Goal: Obtain resource: Download file/media

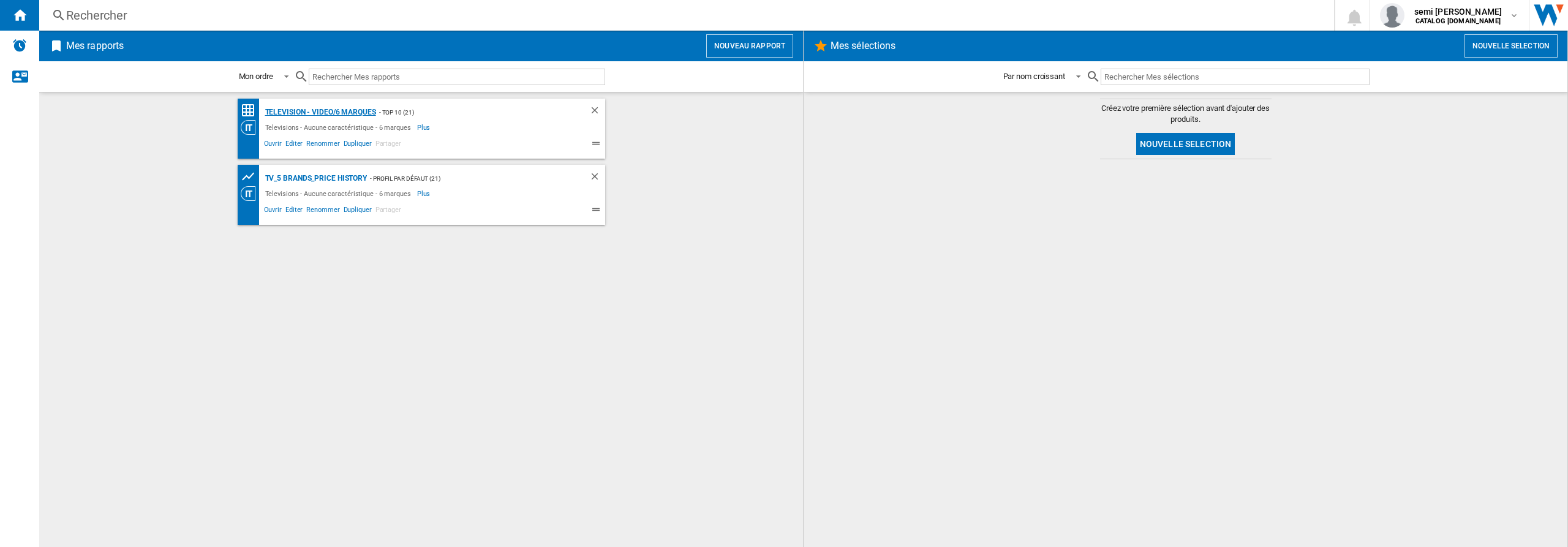
click at [319, 109] on div "Television - video/6 marques" at bounding box center [319, 112] width 114 height 15
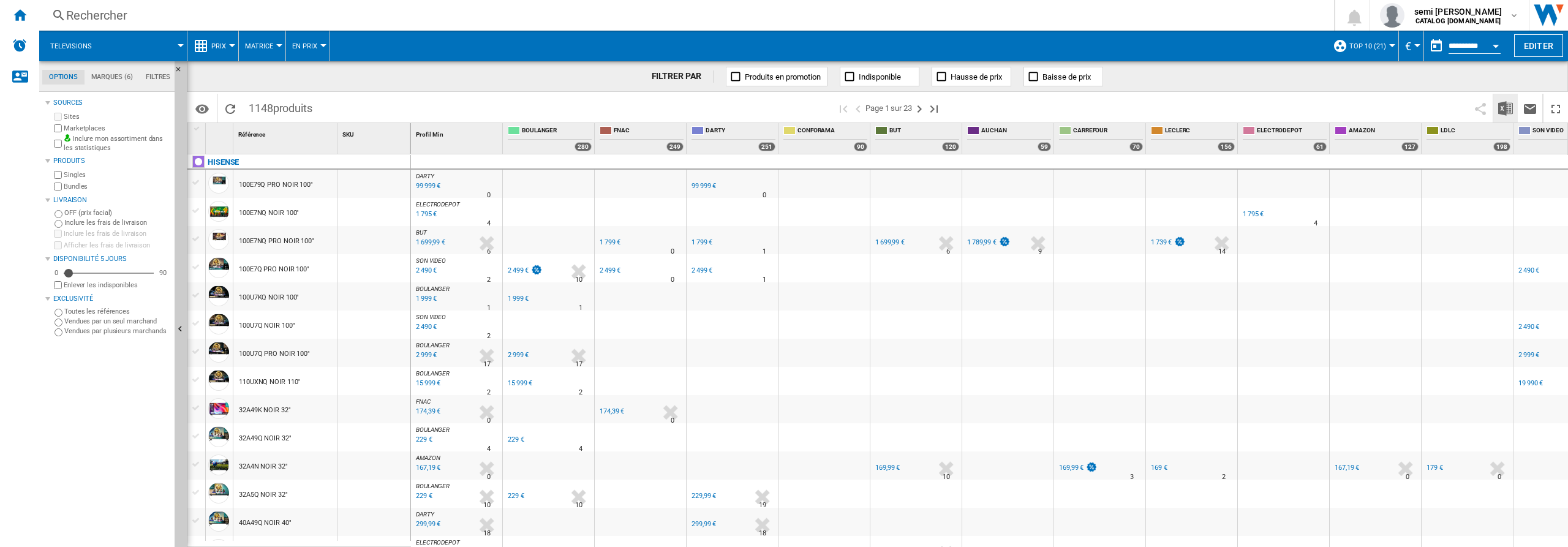
click at [1499, 108] on img "Télécharger au format Excel" at bounding box center [1506, 108] width 14 height 14
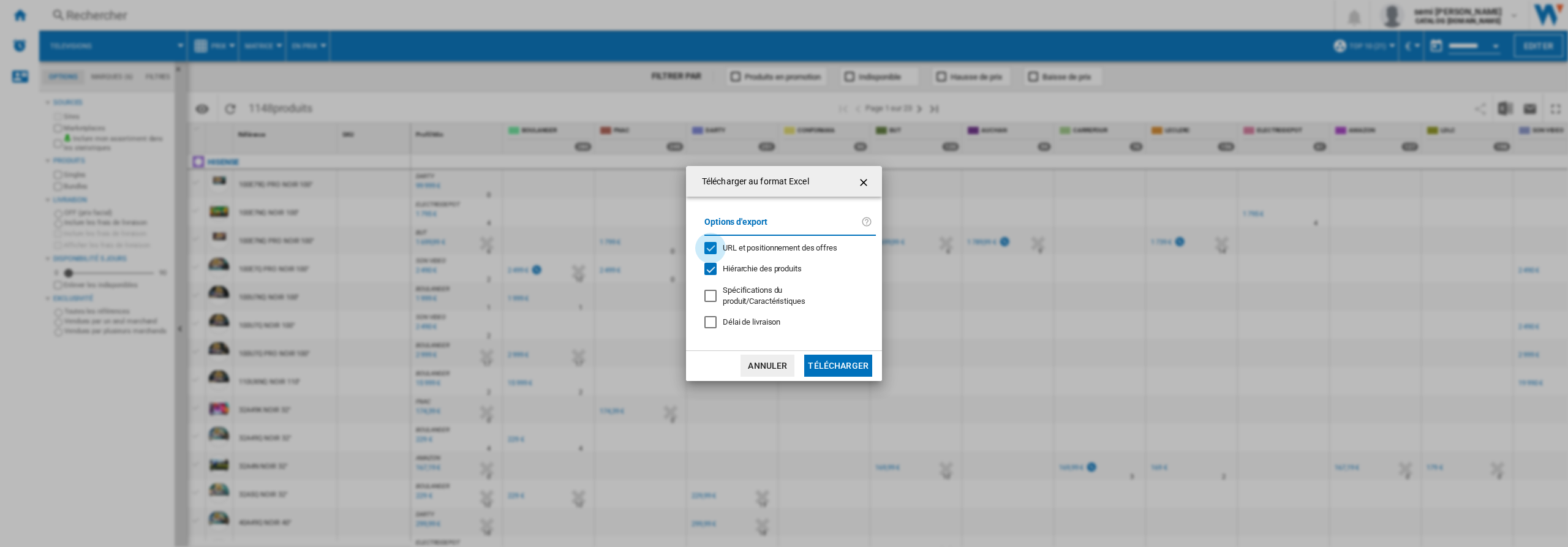
click at [710, 249] on div "URL et positionnement des offres" at bounding box center [710, 248] width 12 height 12
click at [709, 271] on div "Hiérarchie des produits" at bounding box center [710, 269] width 12 height 12
click at [838, 363] on button "Télécharger" at bounding box center [838, 366] width 68 height 22
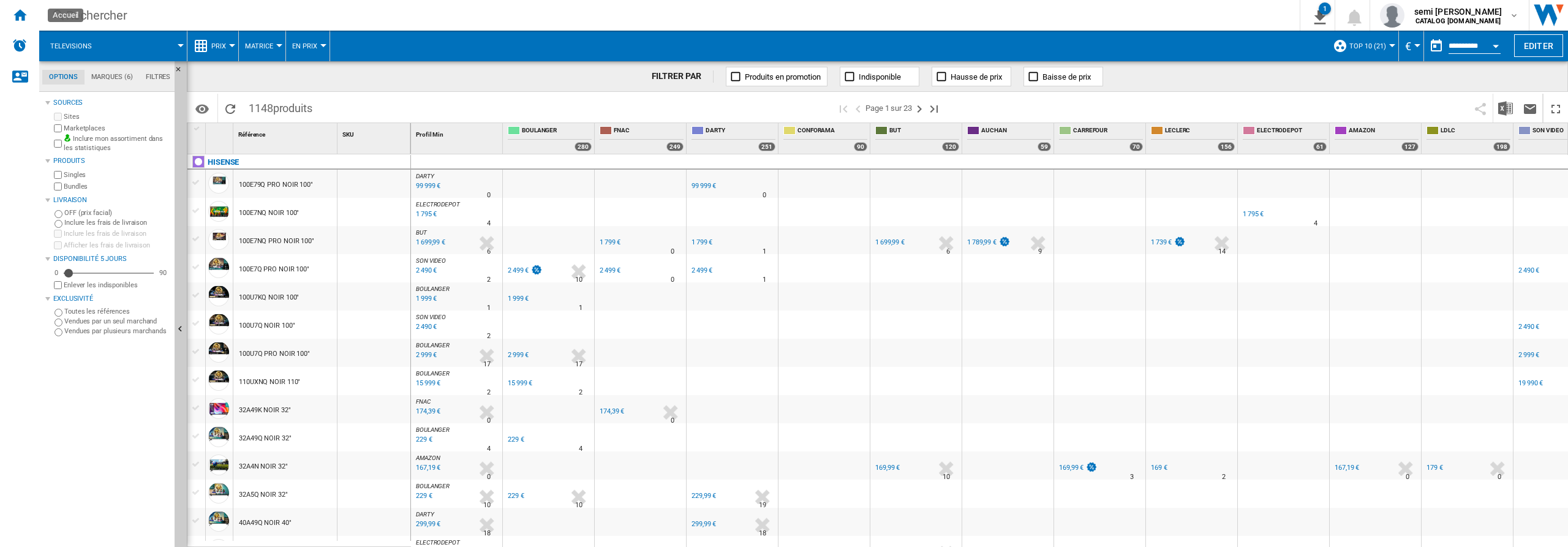
drag, startPoint x: 17, startPoint y: 14, endPoint x: 160, endPoint y: 95, distance: 164.3
click at [17, 15] on ng-md-icon "Accueil" at bounding box center [20, 14] width 14 height 14
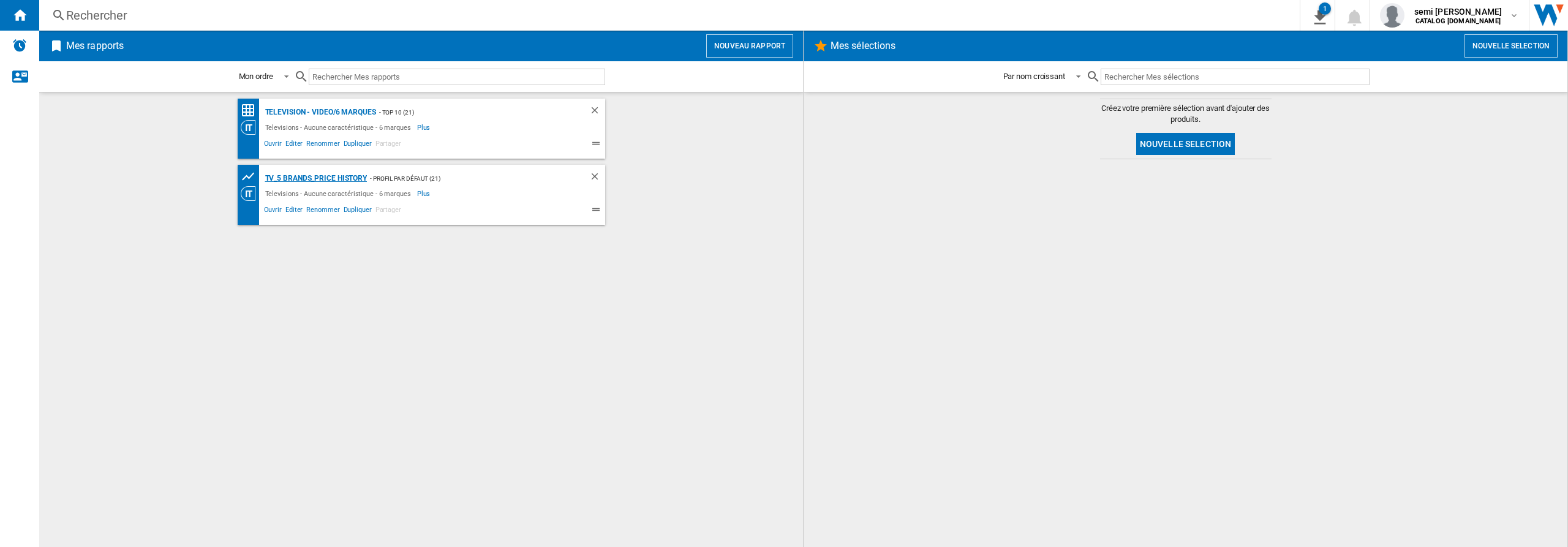
click at [311, 177] on div "TV_5 Brands_Price History" at bounding box center [315, 178] width 105 height 15
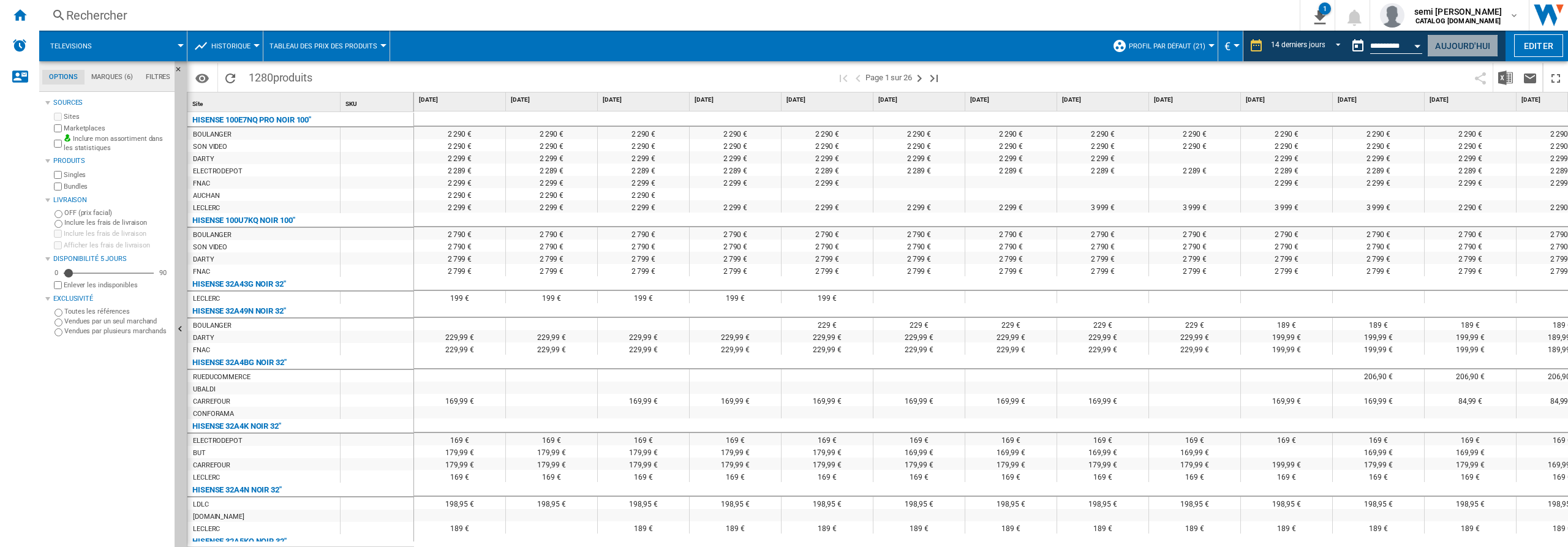
click at [1443, 47] on button "Aujourd'hui" at bounding box center [1462, 45] width 71 height 22
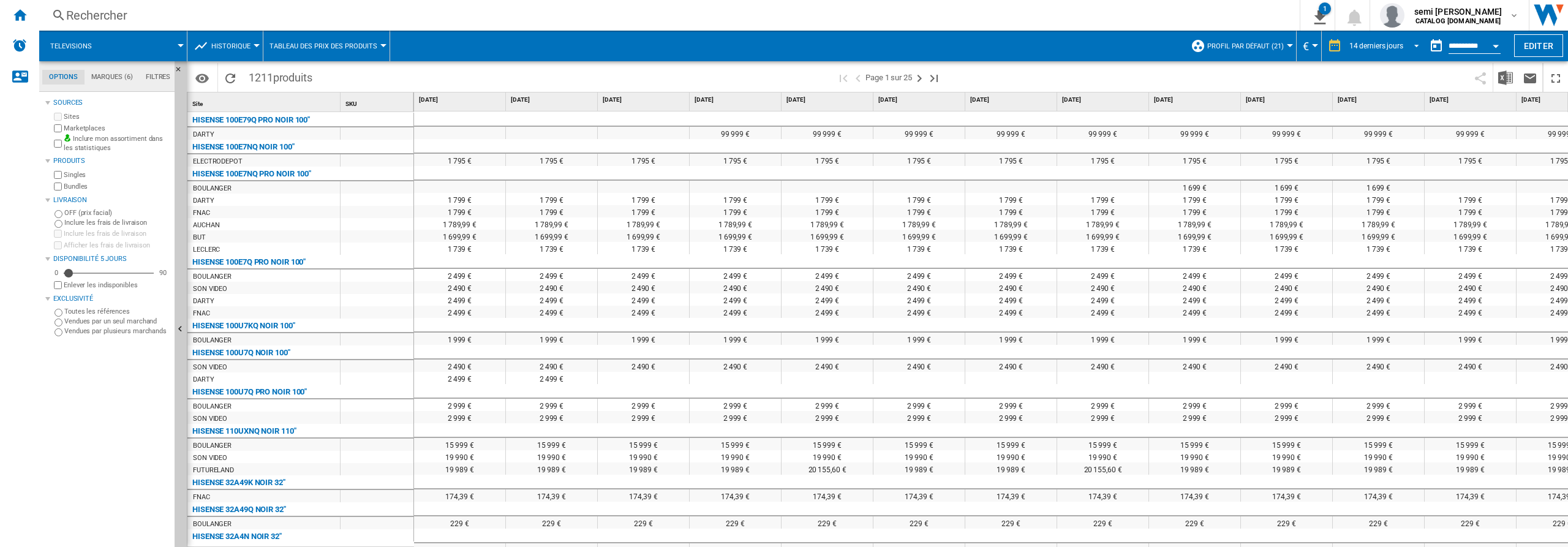
click at [1410, 43] on span "REPORTS.WIZARD.STEPS.REPORT.STEPS.REPORT_OPTIONS.PERIOD: 14 derniers jours" at bounding box center [1413, 45] width 14 height 11
click at [1370, 102] on div "31 derniers jours" at bounding box center [1374, 102] width 54 height 11
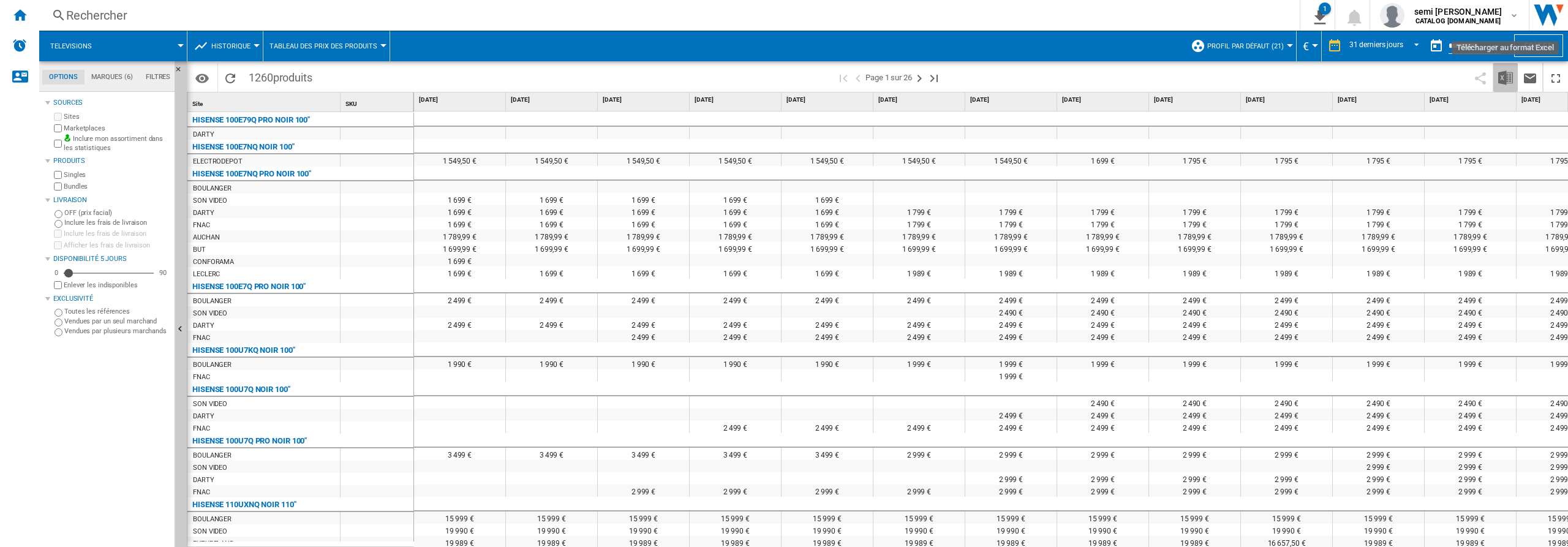
click at [1504, 76] on img "Télécharger au format Excel" at bounding box center [1506, 77] width 14 height 14
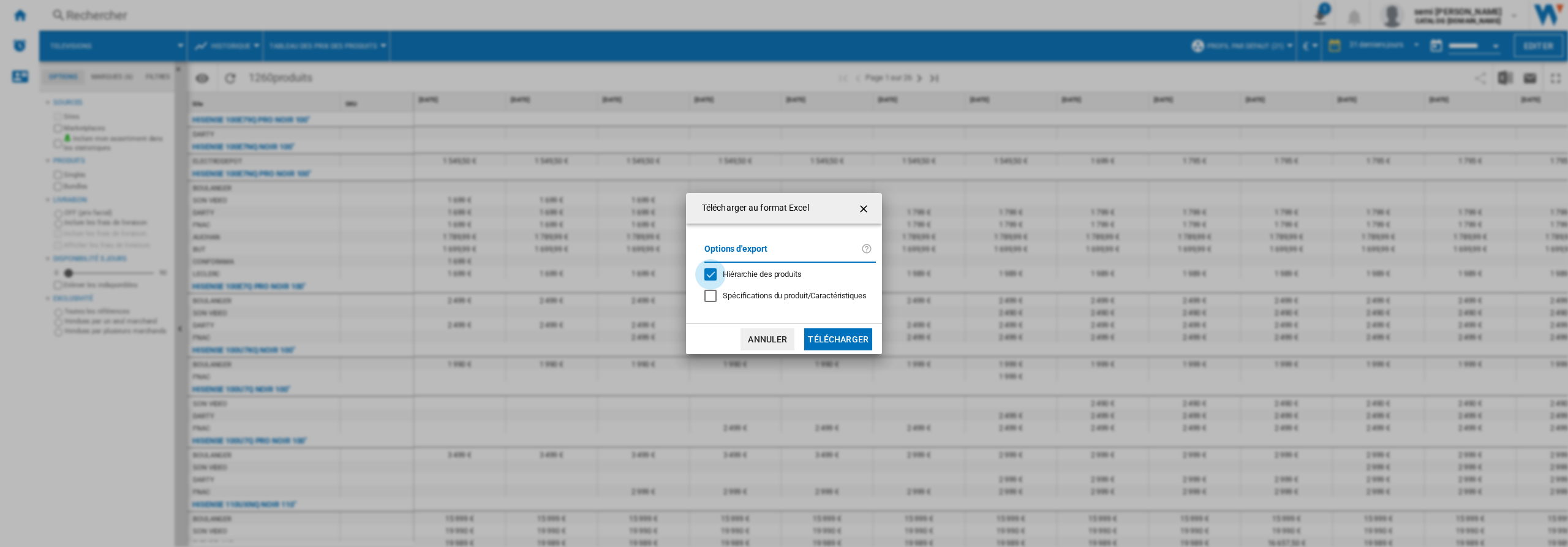
click at [711, 276] on div "Hiérarchie des produits" at bounding box center [710, 274] width 12 height 12
click at [823, 338] on button "Télécharger" at bounding box center [838, 339] width 68 height 22
